Goal: Check status: Check status

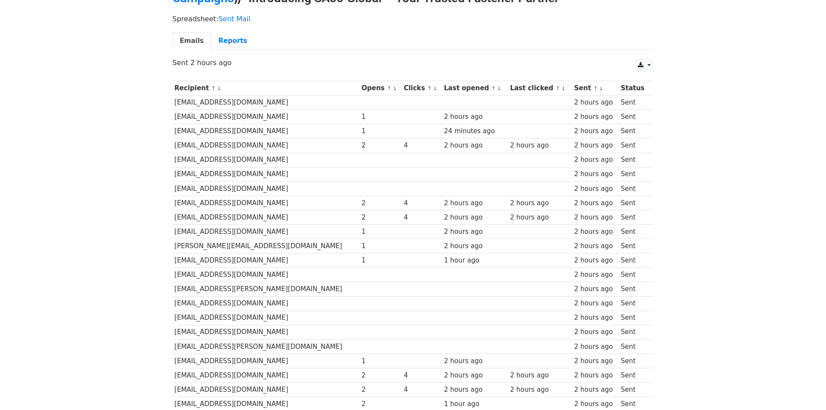
scroll to position [40, 0]
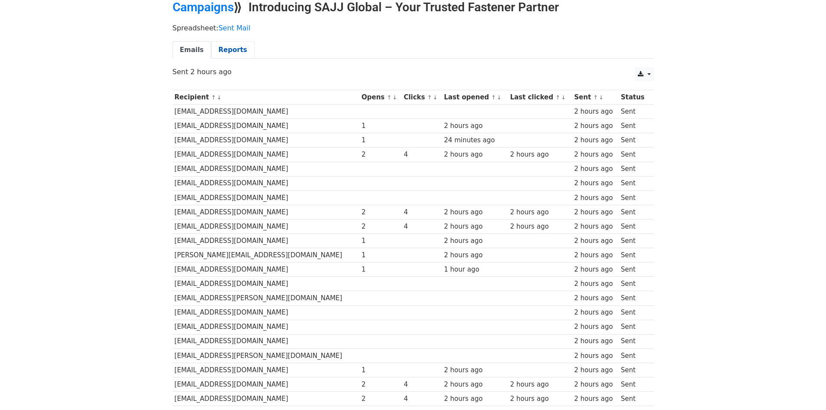
click at [232, 49] on link "Reports" at bounding box center [232, 50] width 43 height 18
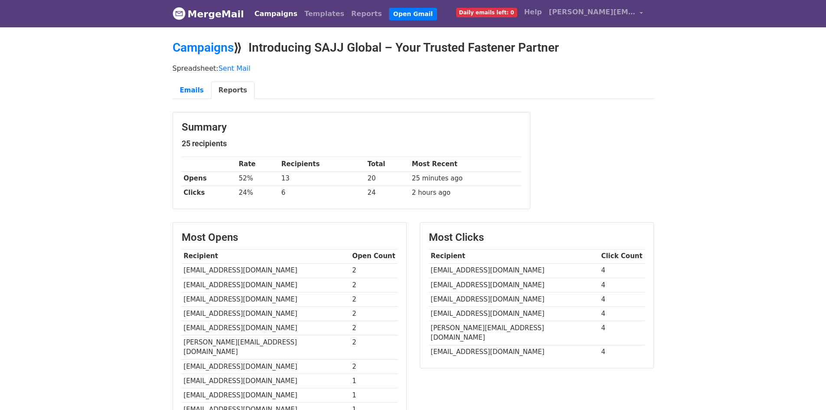
click at [181, 12] on img at bounding box center [179, 13] width 13 height 13
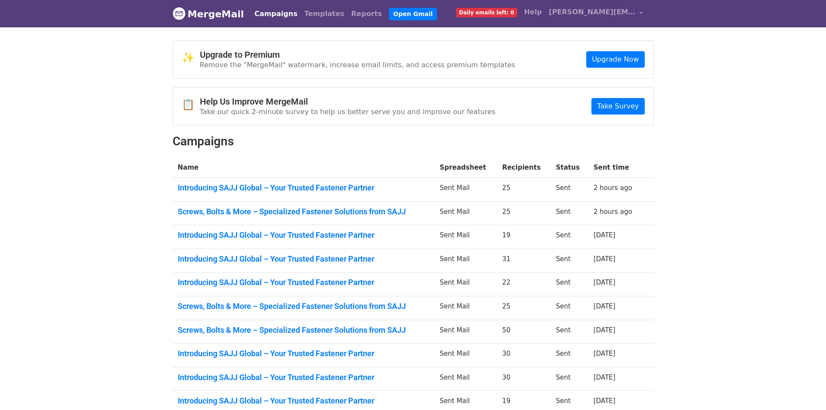
click at [332, 217] on td "Screws, Bolts & More – Specialized Fastener Solutions from SAJJ" at bounding box center [304, 213] width 262 height 24
click at [332, 213] on link "Screws, Bolts & More – Specialized Fastener Solutions from SAJJ" at bounding box center [304, 212] width 252 height 10
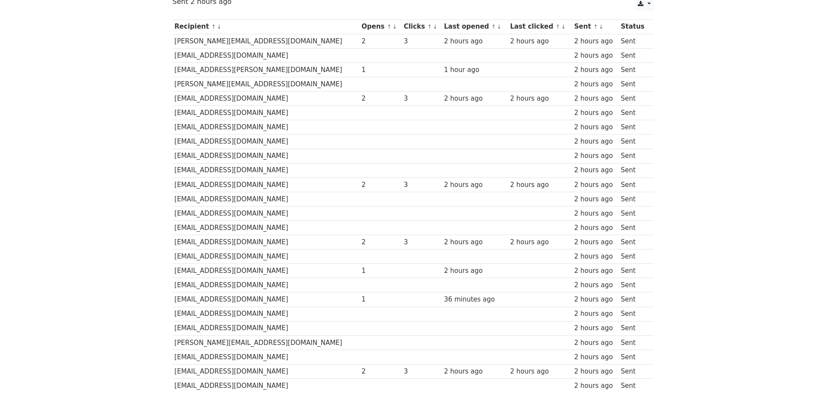
scroll to position [130, 0]
